Goal: Task Accomplishment & Management: Complete application form

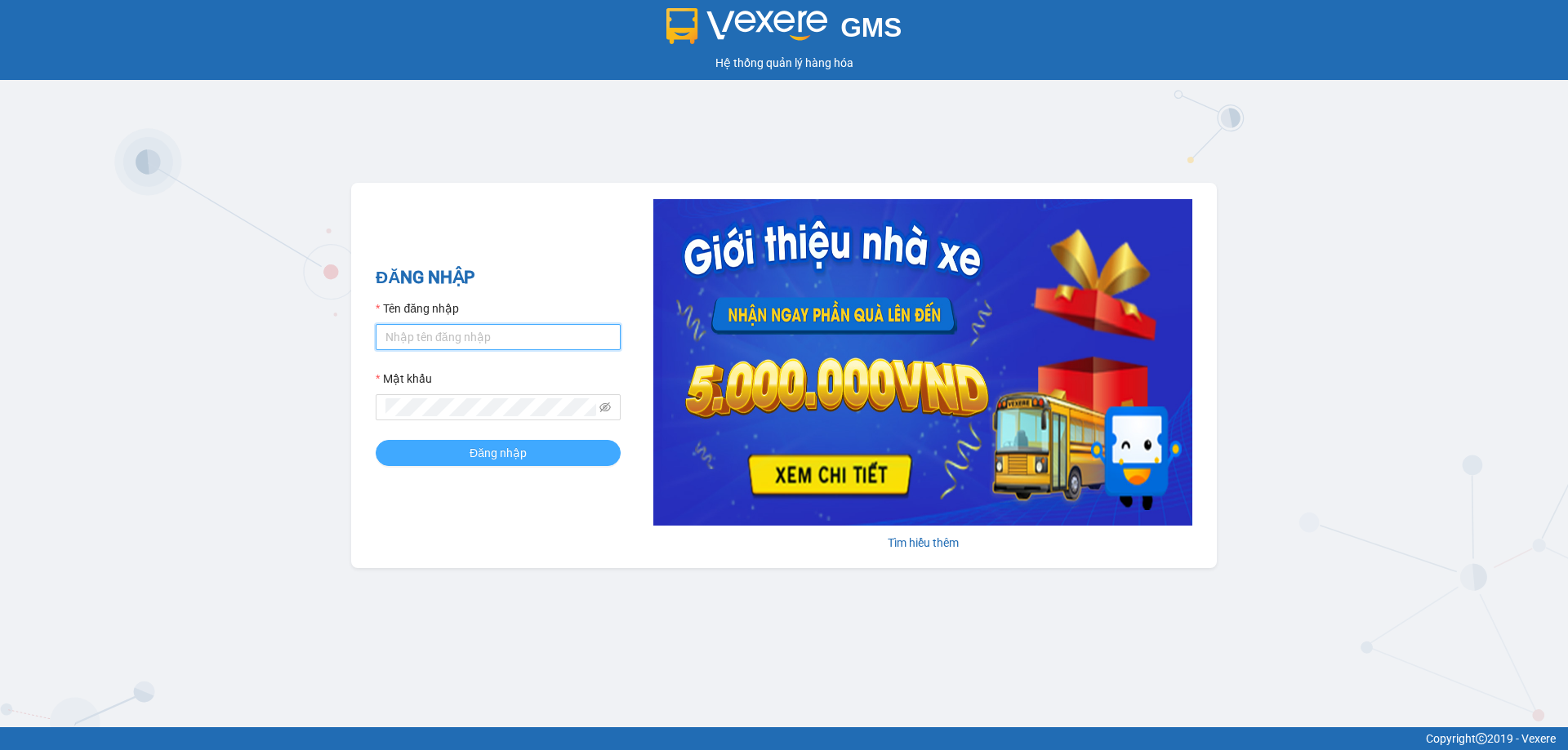
type input "muaalau.longhoan"
click at [446, 453] on button "Đăng nhập" at bounding box center [498, 452] width 245 height 26
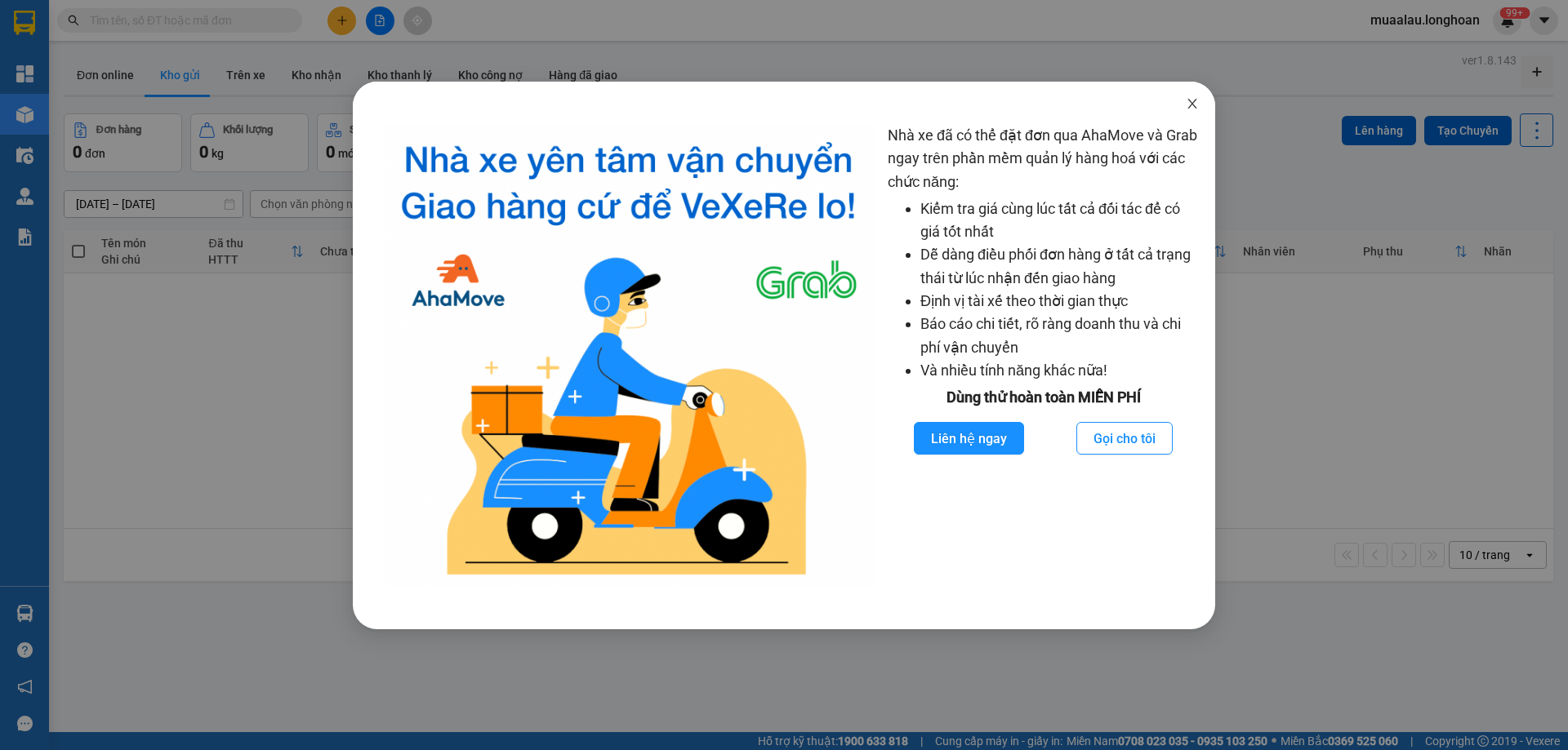
click at [1189, 108] on icon "close" at bounding box center [1191, 104] width 9 height 10
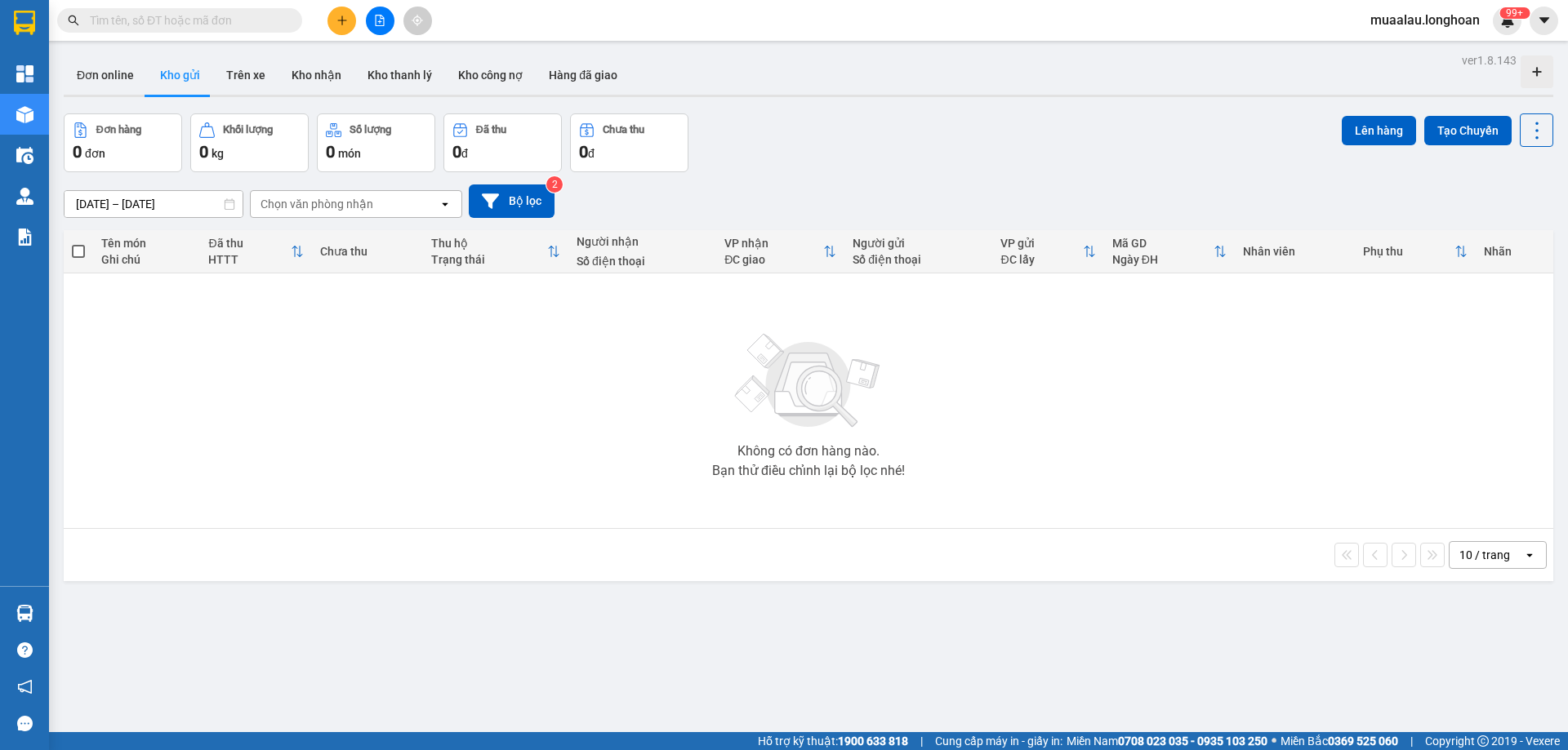
click at [236, 19] on input "text" at bounding box center [186, 20] width 193 height 18
paste input "VP102907250019"
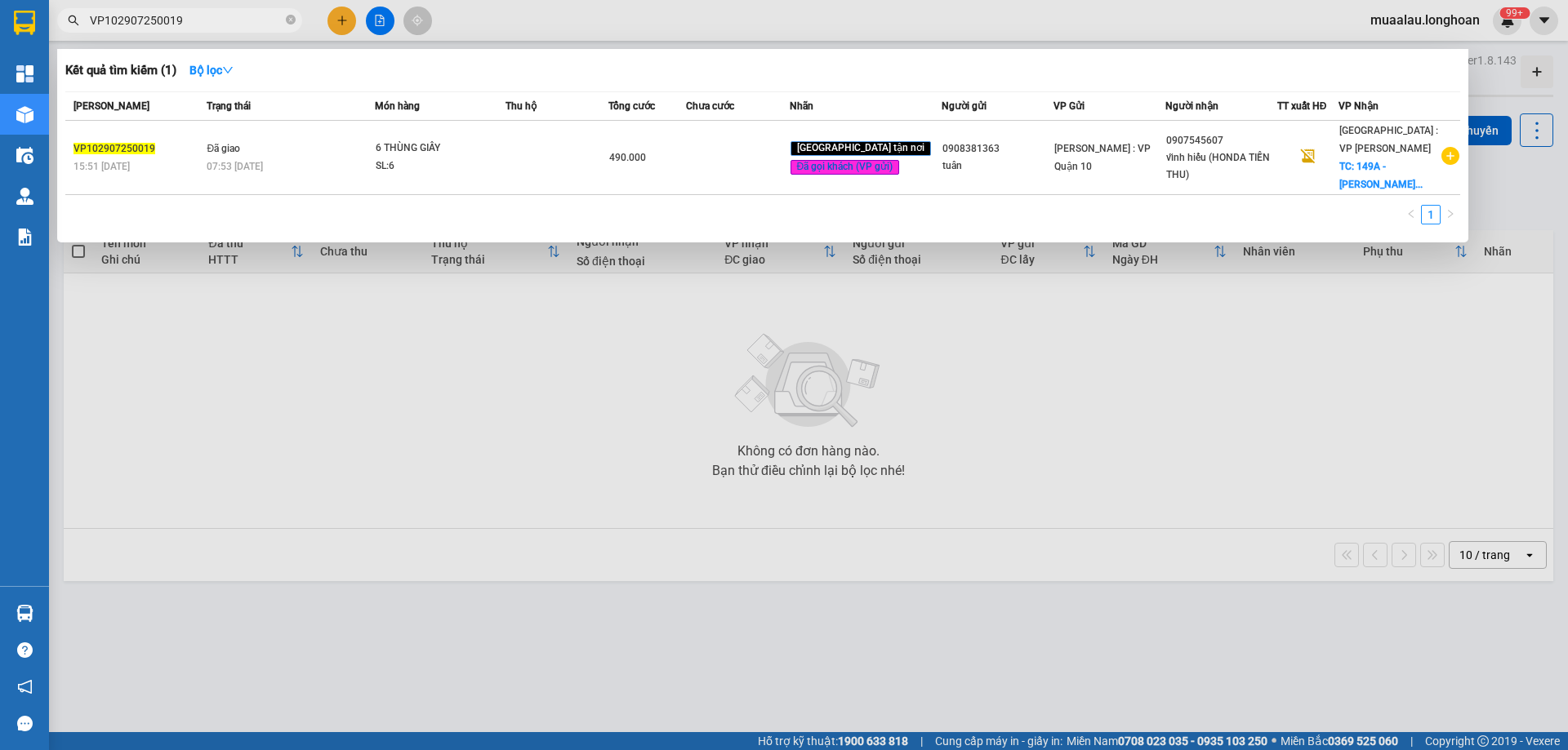
click at [198, 23] on input "VP102907250019" at bounding box center [186, 20] width 193 height 18
paste input "HNVD2807250010"
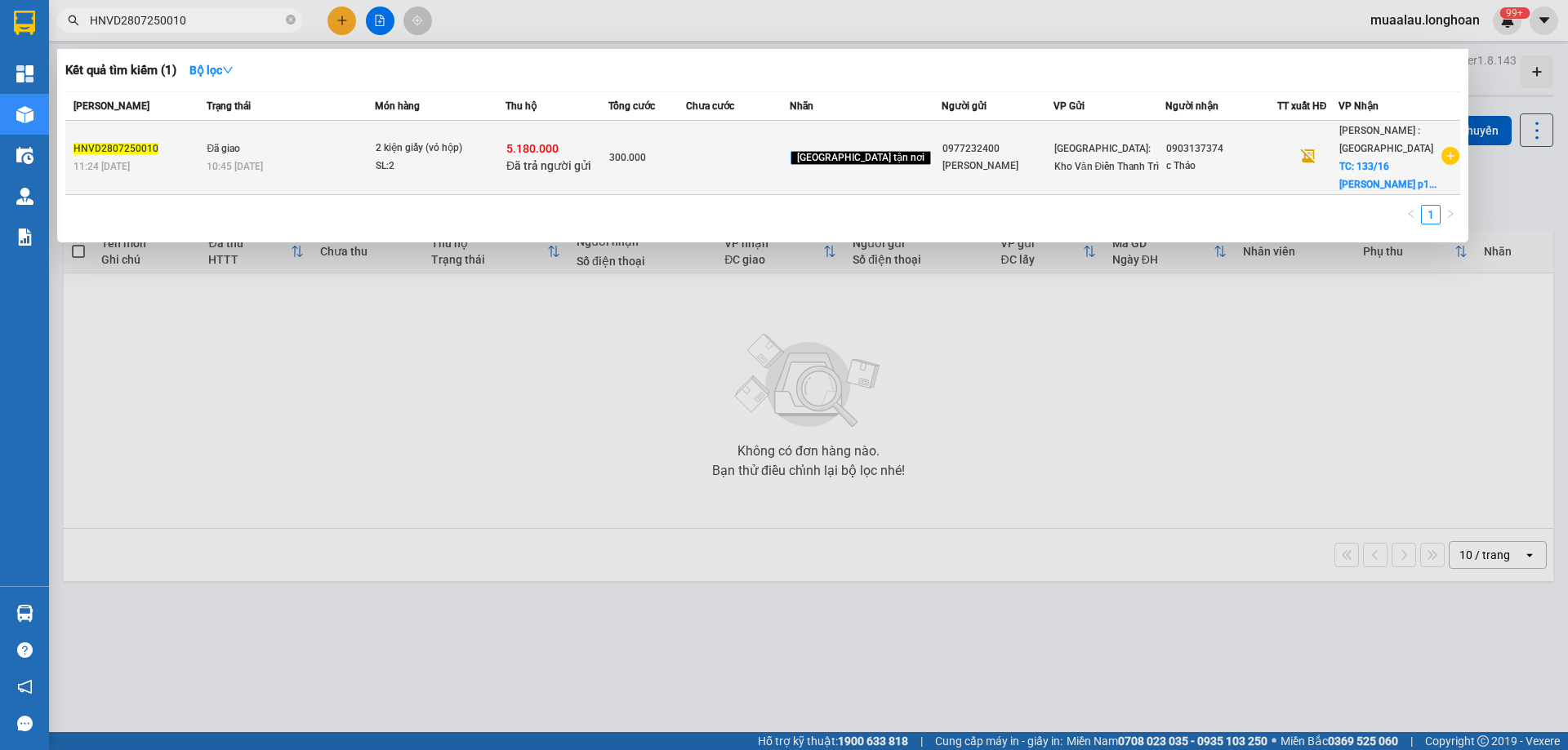
type input "HNVD2807250010"
click at [240, 148] on span "Đã giao" at bounding box center [224, 149] width 34 height 12
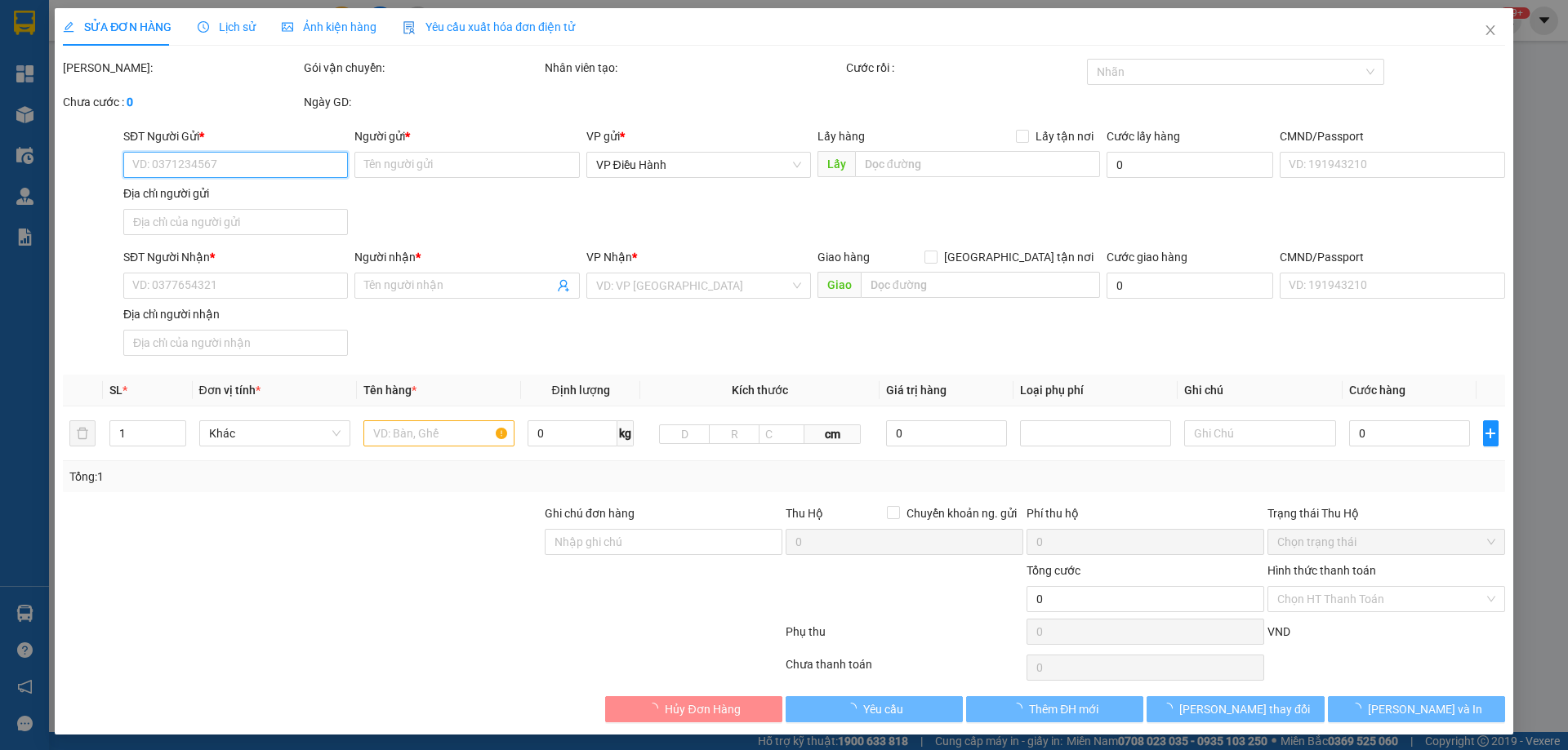
type input "0977232400"
type input "[PERSON_NAME]"
type input "0903137374"
type input "c Thảo"
checkbox input "true"
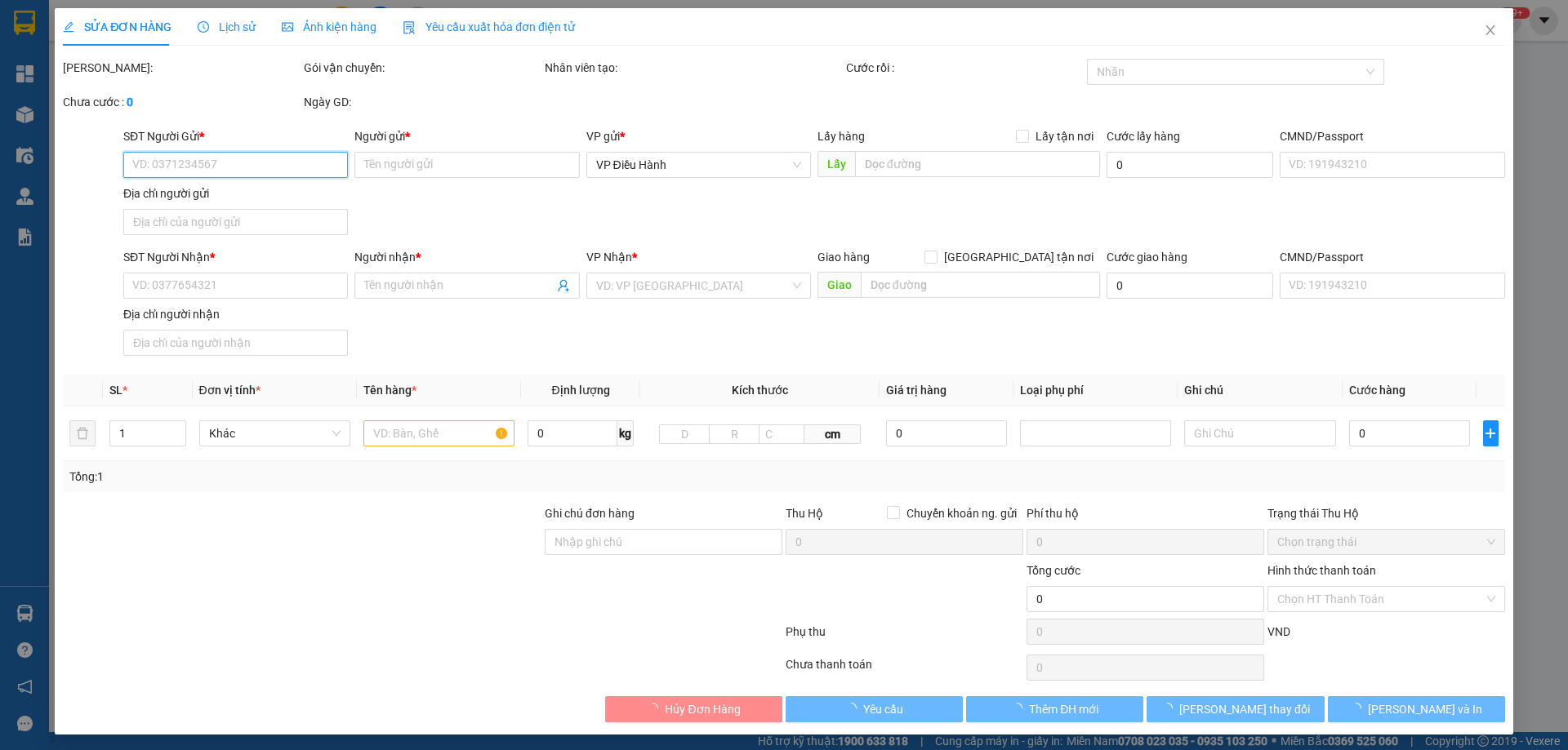
type input "133/16 [PERSON_NAME] p13 tân bình hcm"
type input "hàng giao nguyên kiện, hư vỡ ko đền"
checkbox input "true"
type input "5.180.000"
type input "25.000"
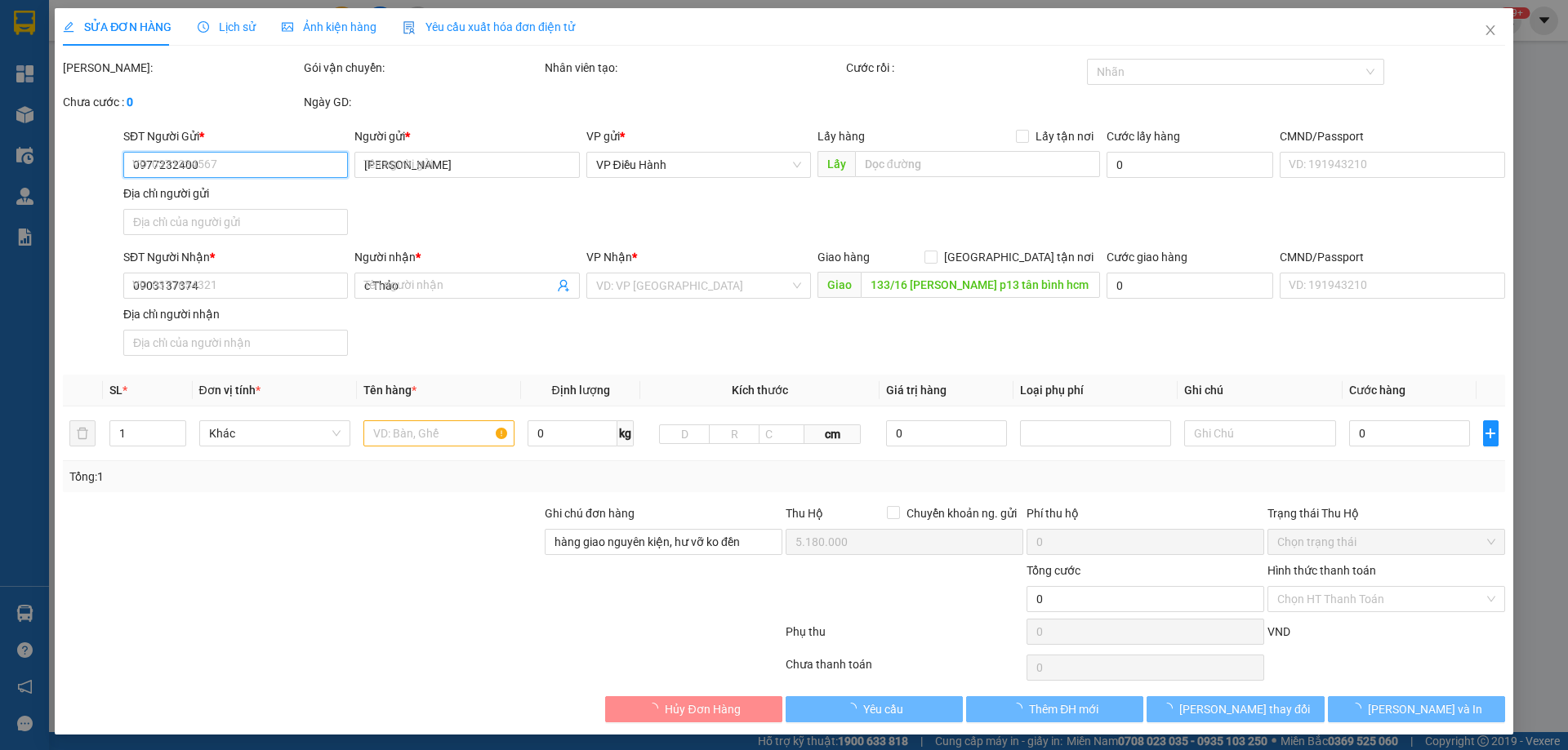
type input "300.000"
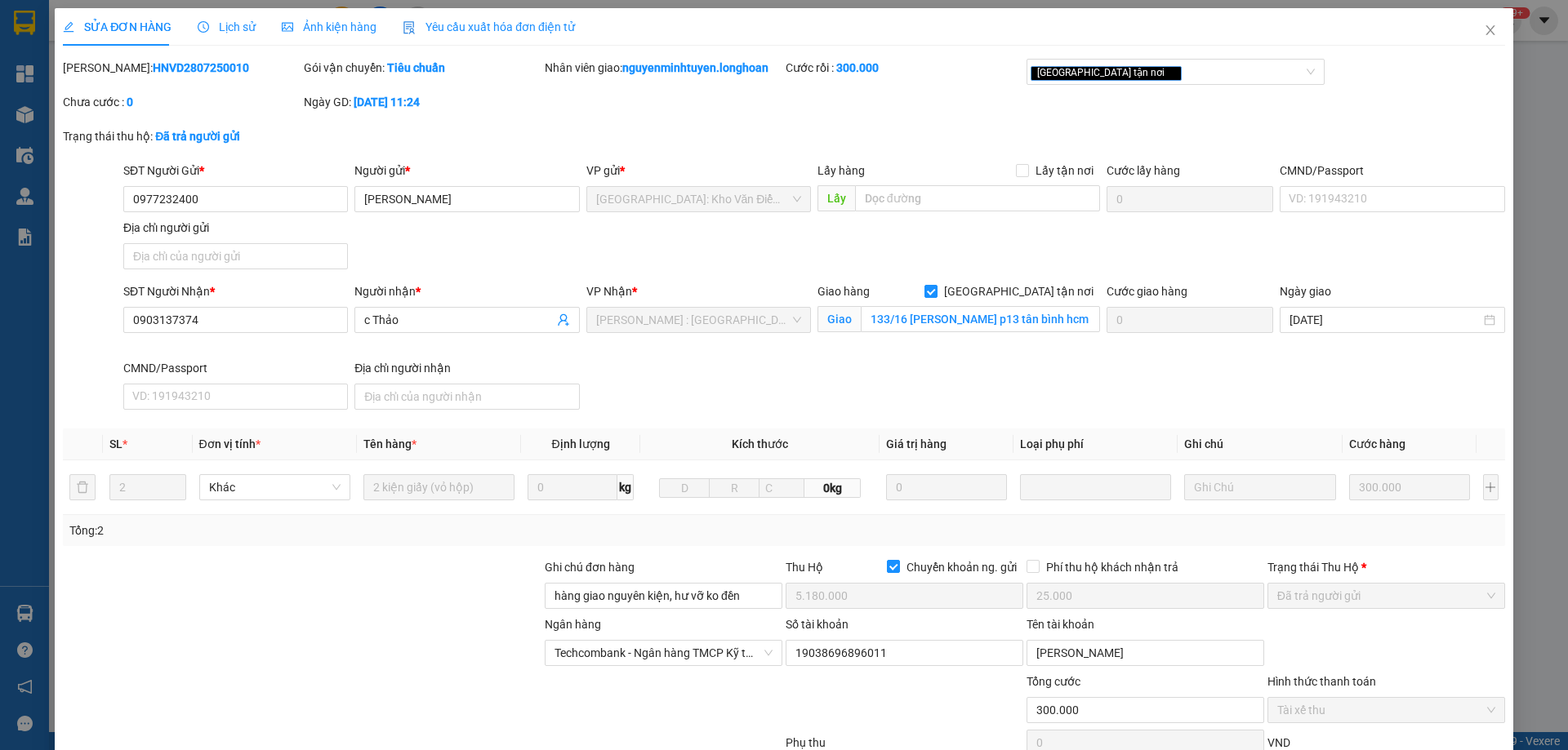
click at [222, 25] on span "Lịch sử" at bounding box center [226, 27] width 58 height 13
